Goal: Information Seeking & Learning: Learn about a topic

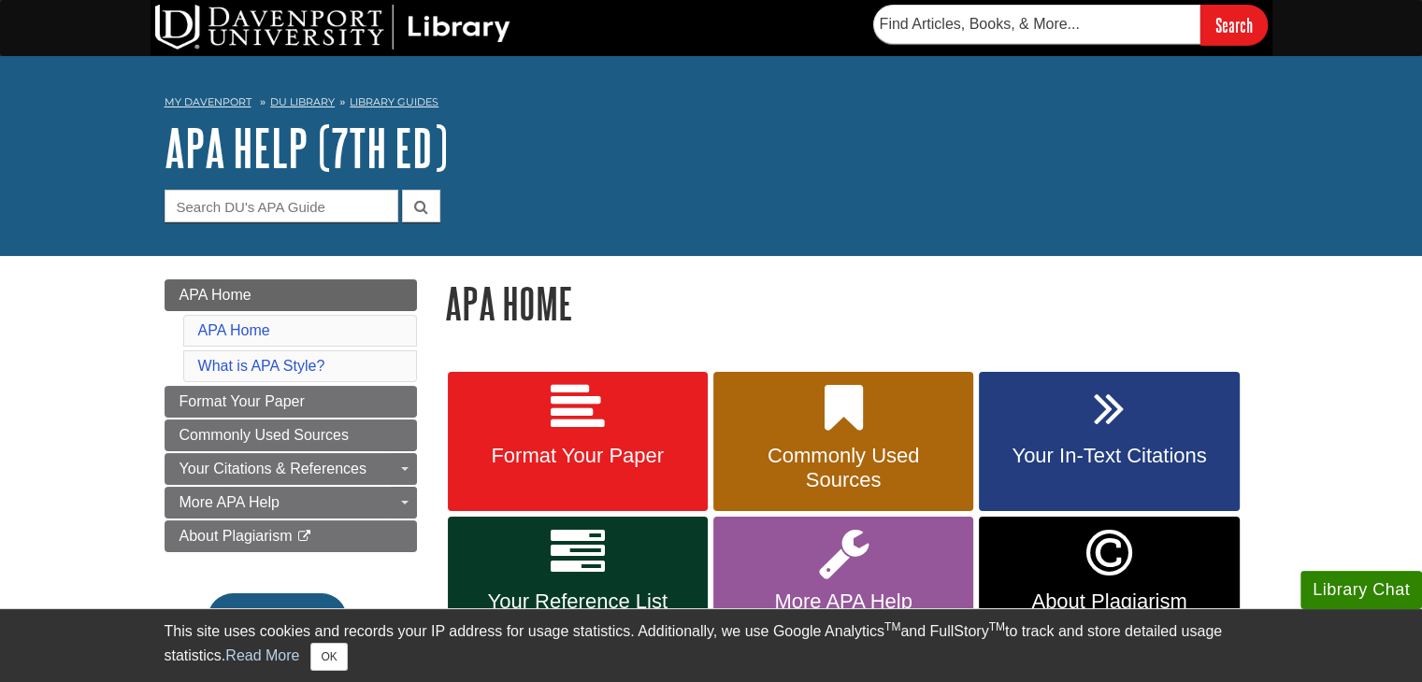
scroll to position [93, 0]
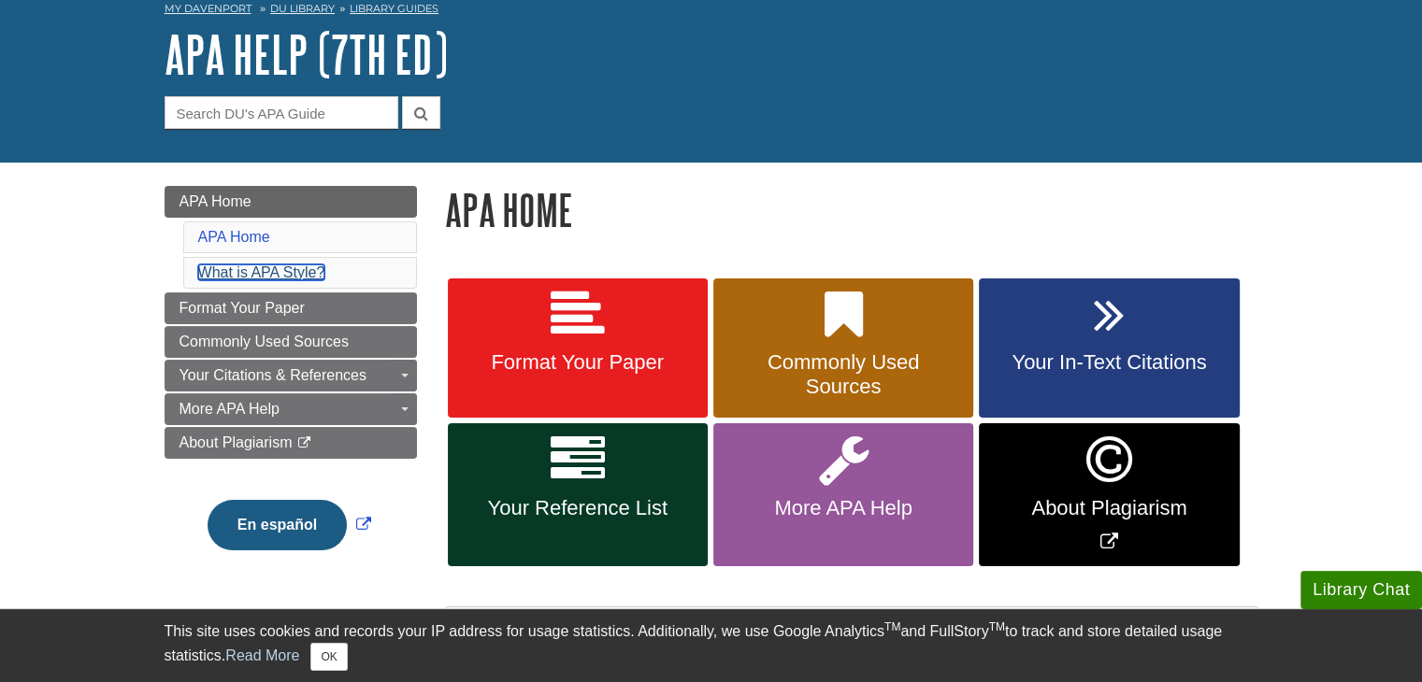
click at [273, 272] on link "What is APA Style?" at bounding box center [261, 273] width 127 height 16
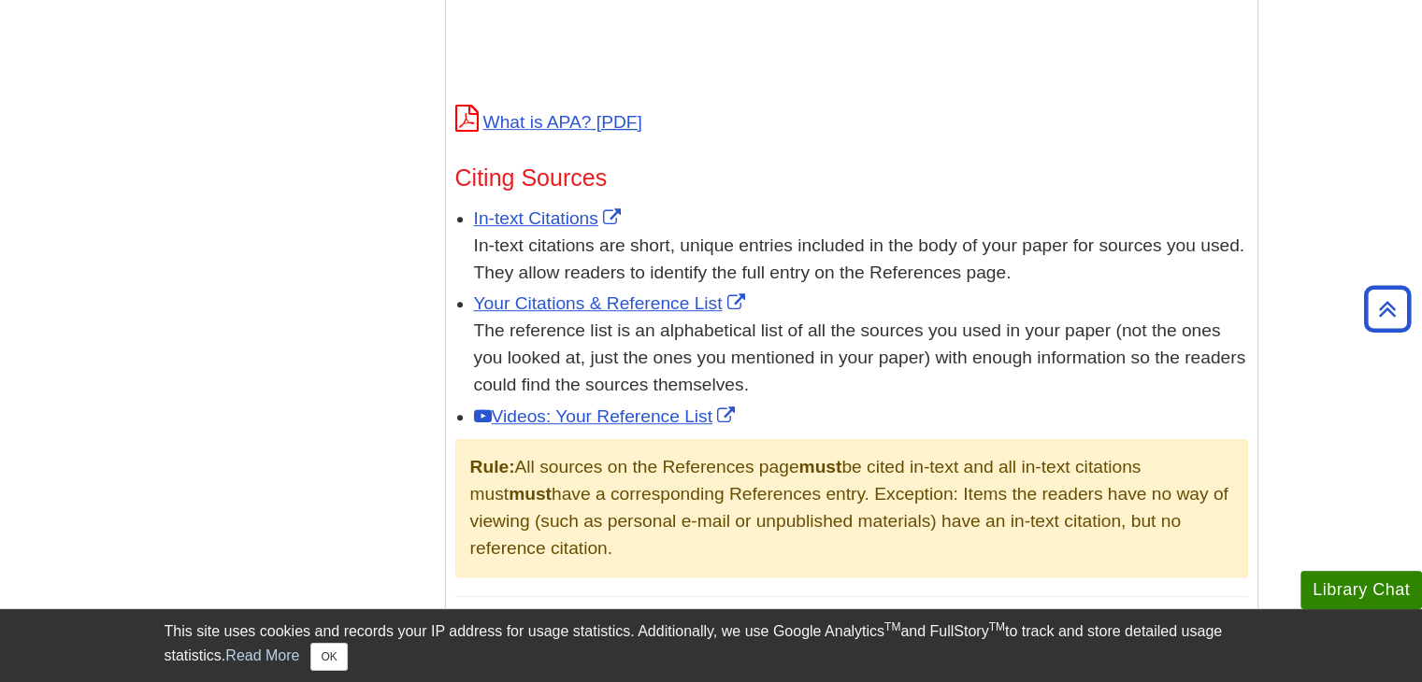
scroll to position [1073, 0]
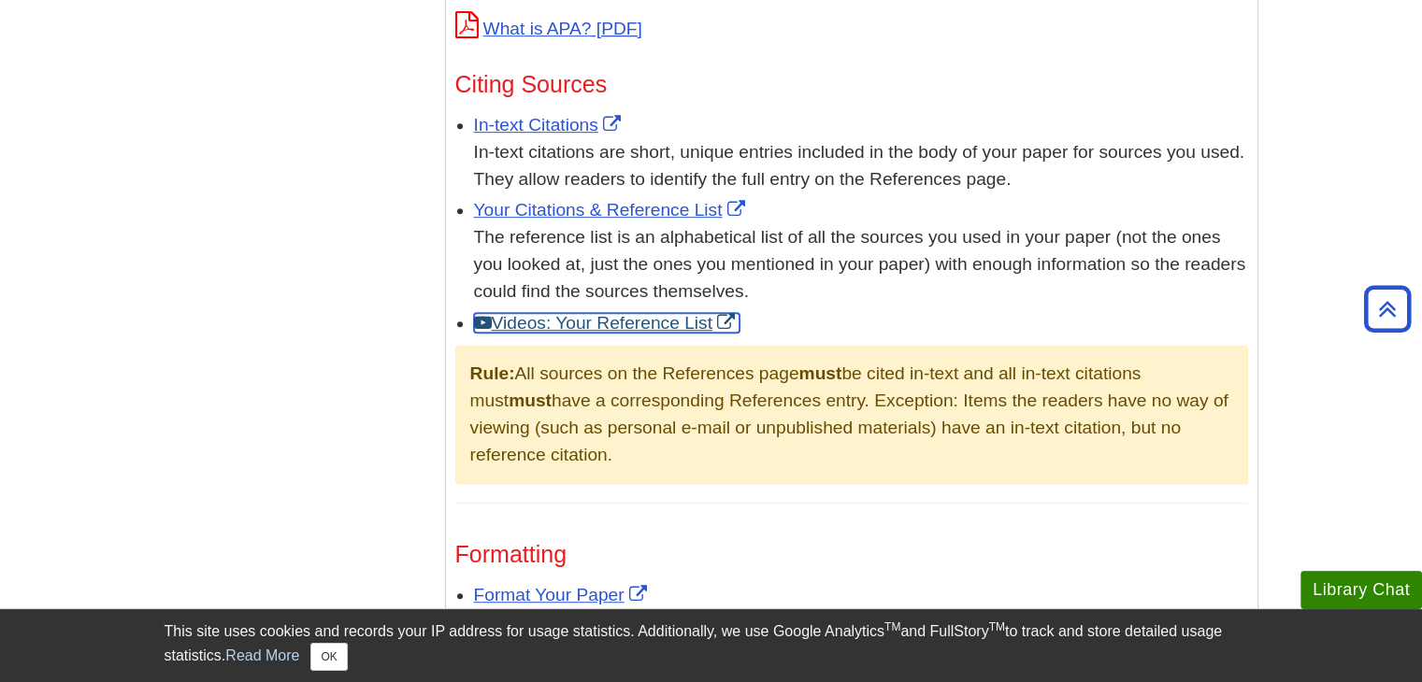
click at [658, 318] on link "Videos: Your Reference List" at bounding box center [606, 323] width 265 height 20
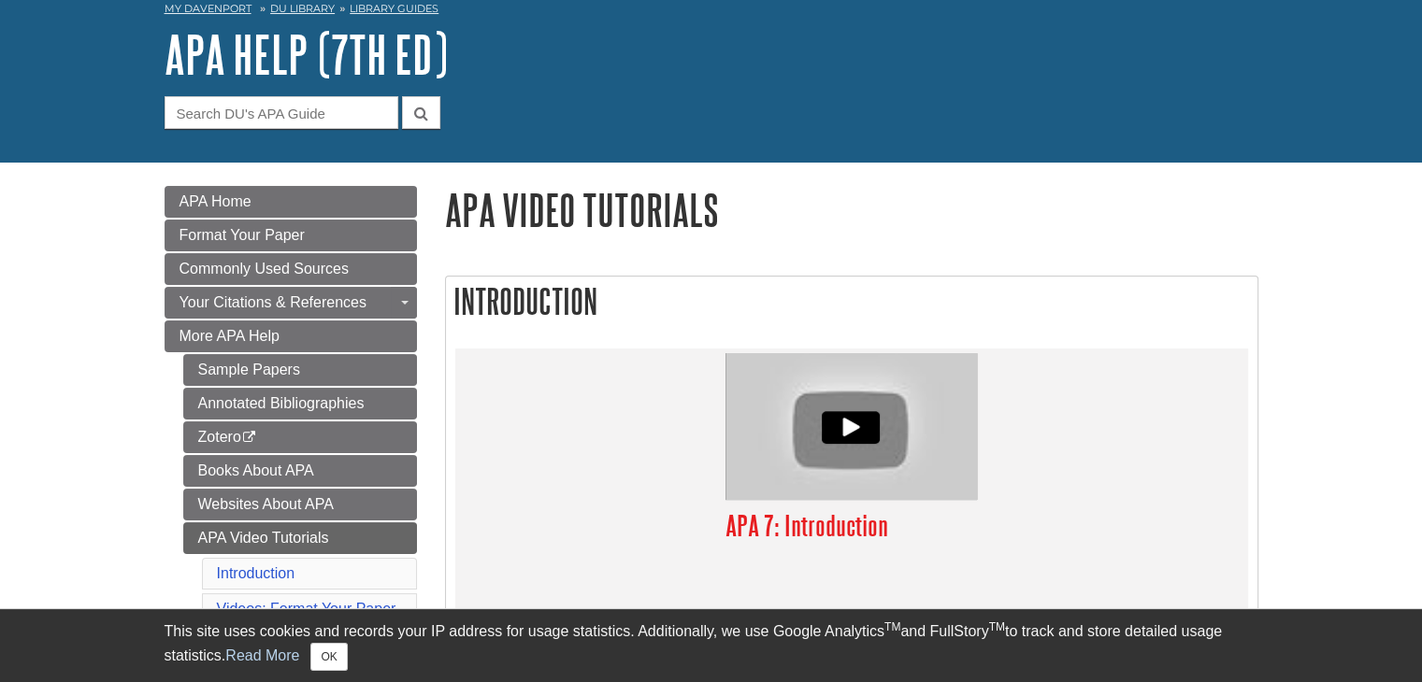
scroll to position [187, 0]
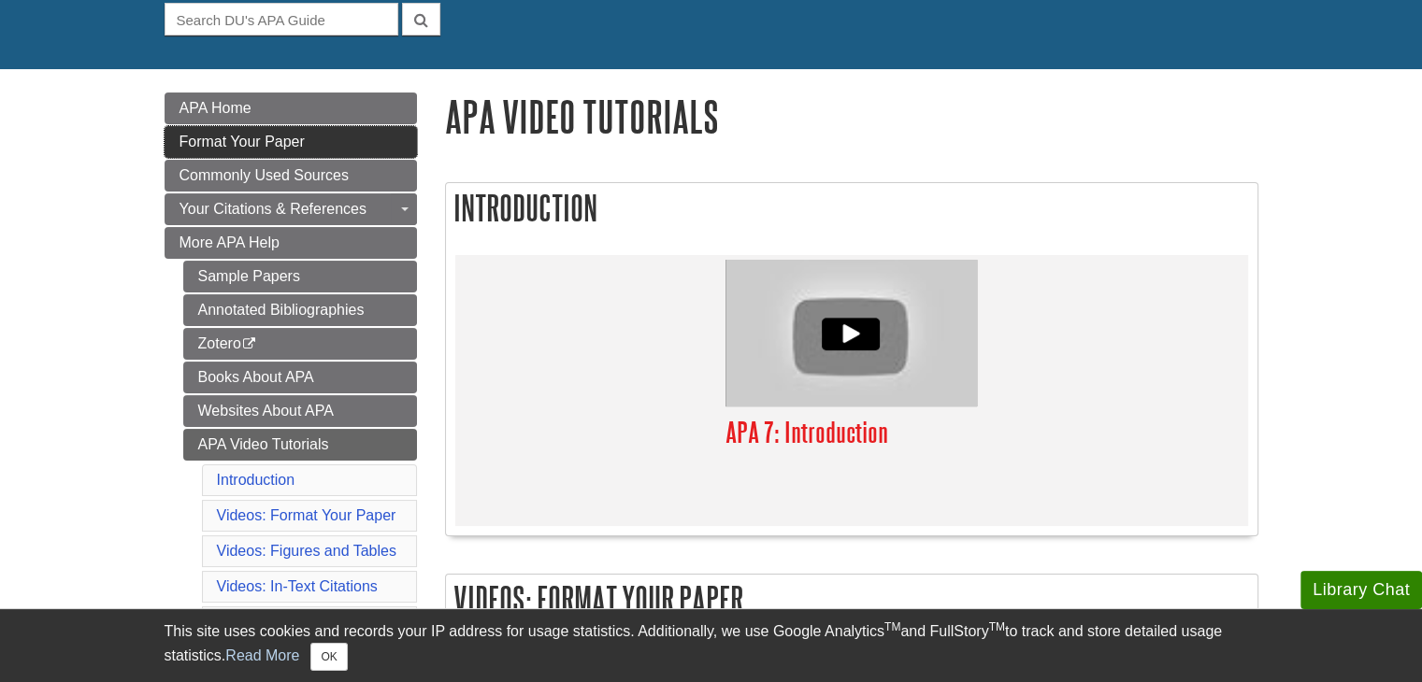
click at [236, 138] on span "Format Your Paper" at bounding box center [241, 142] width 125 height 16
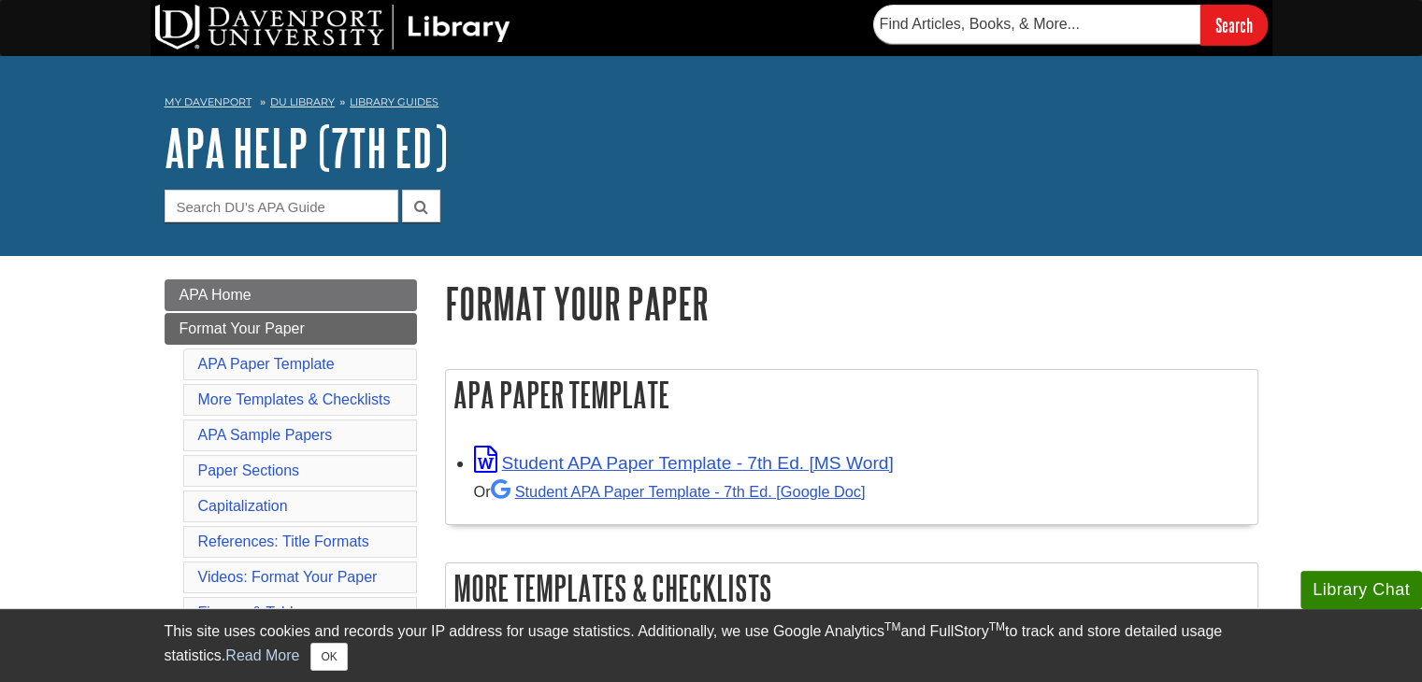
scroll to position [187, 0]
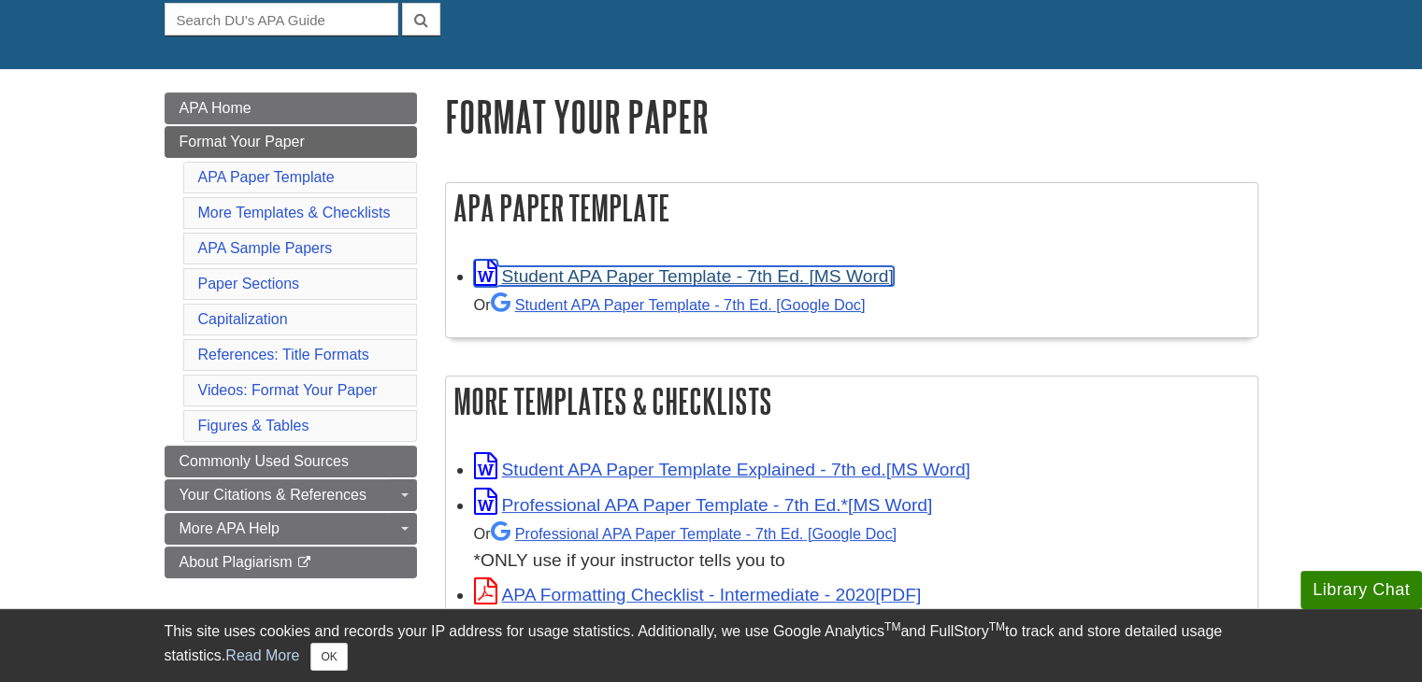
click at [662, 278] on link "Student APA Paper Template - 7th Ed. [MS Word]" at bounding box center [684, 276] width 420 height 20
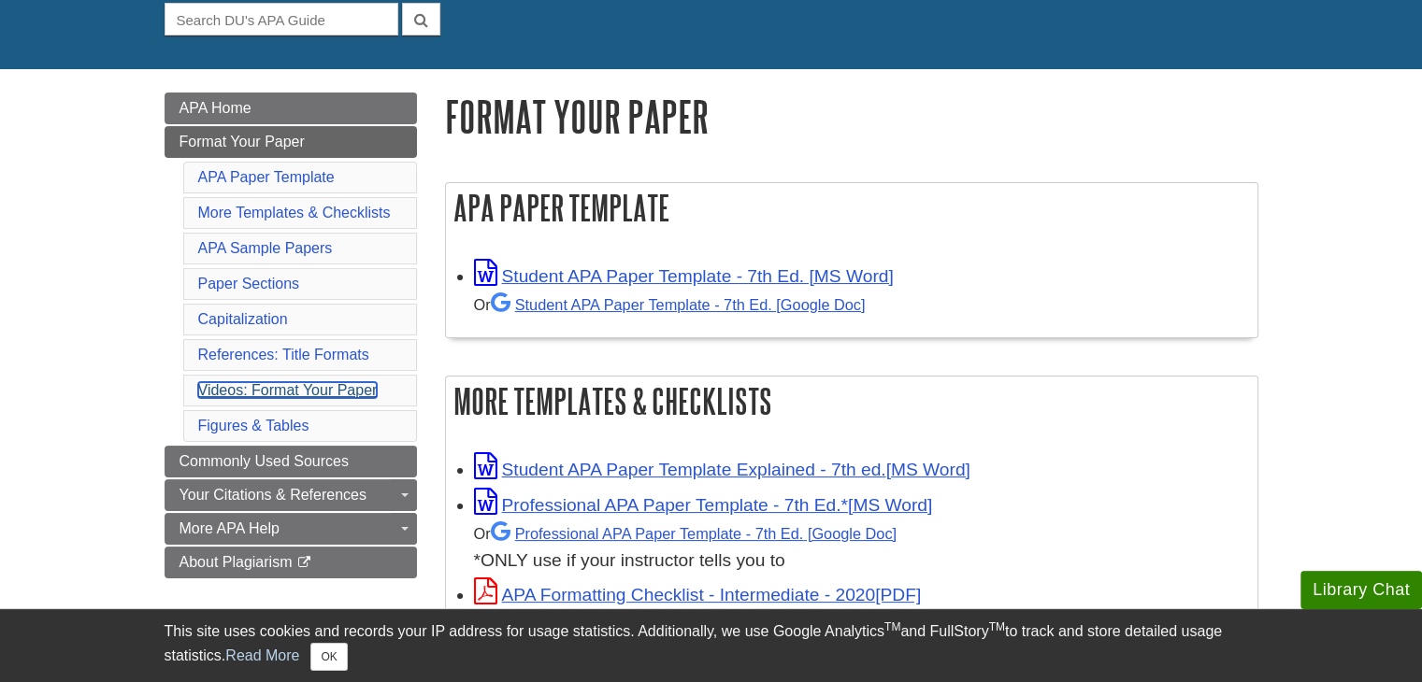
click at [297, 390] on link "Videos: Format Your Paper" at bounding box center [287, 390] width 179 height 16
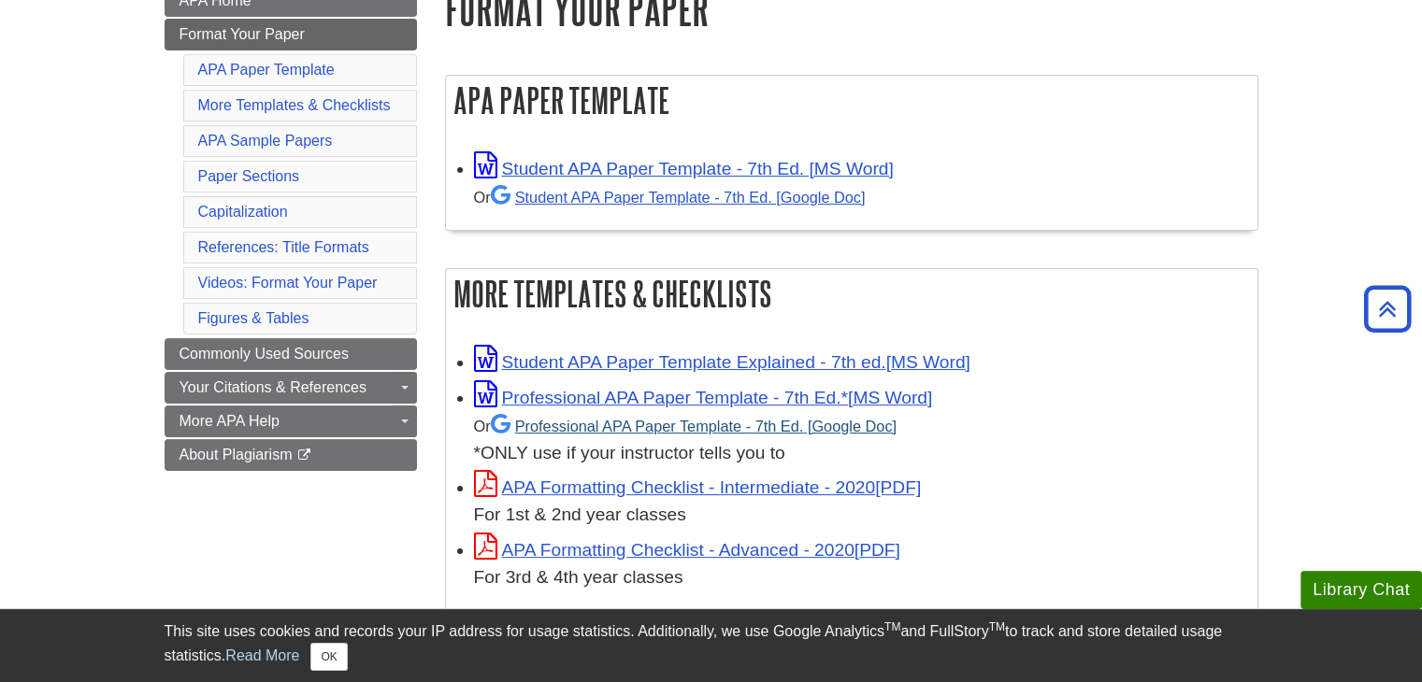
scroll to position [575, 0]
